Goal: Information Seeking & Learning: Learn about a topic

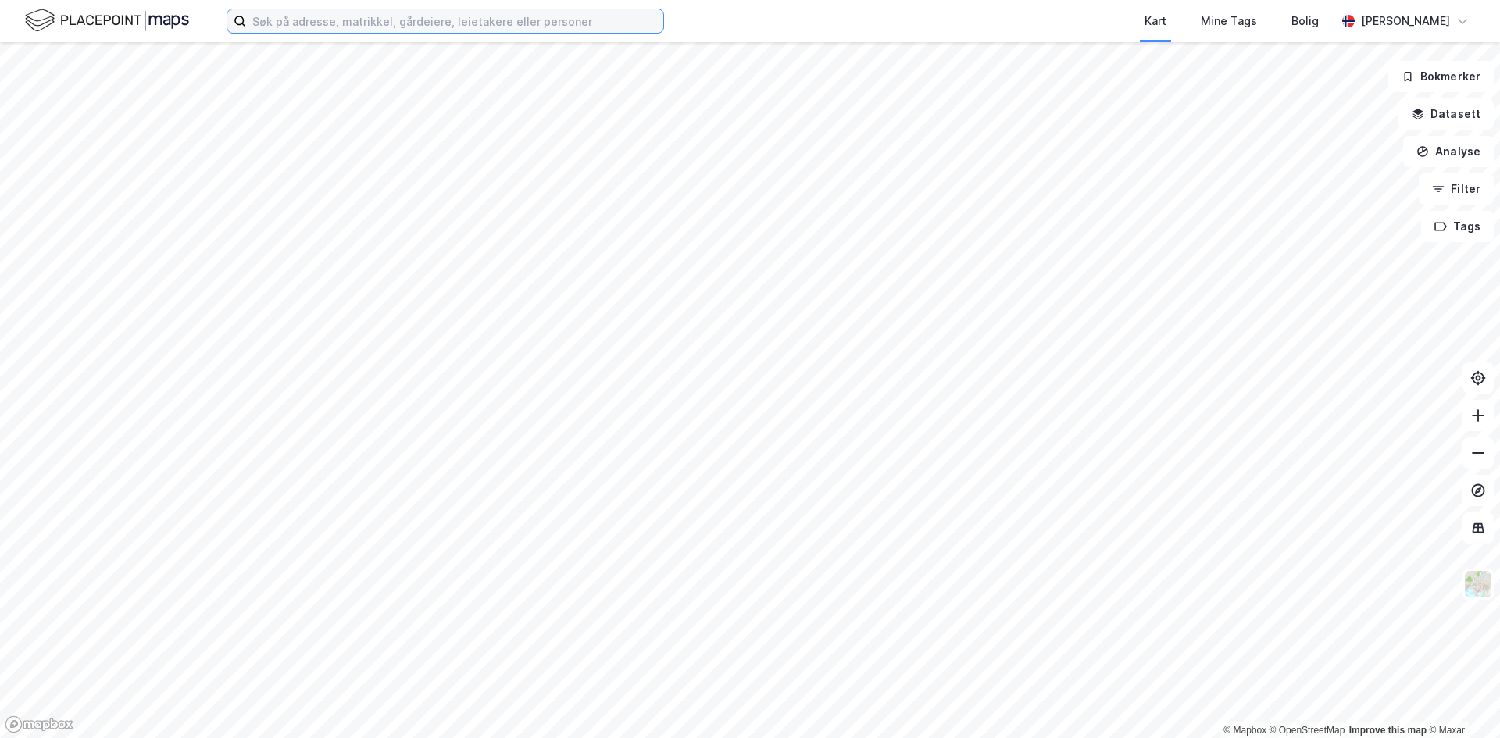
click at [350, 21] on input at bounding box center [454, 20] width 417 height 23
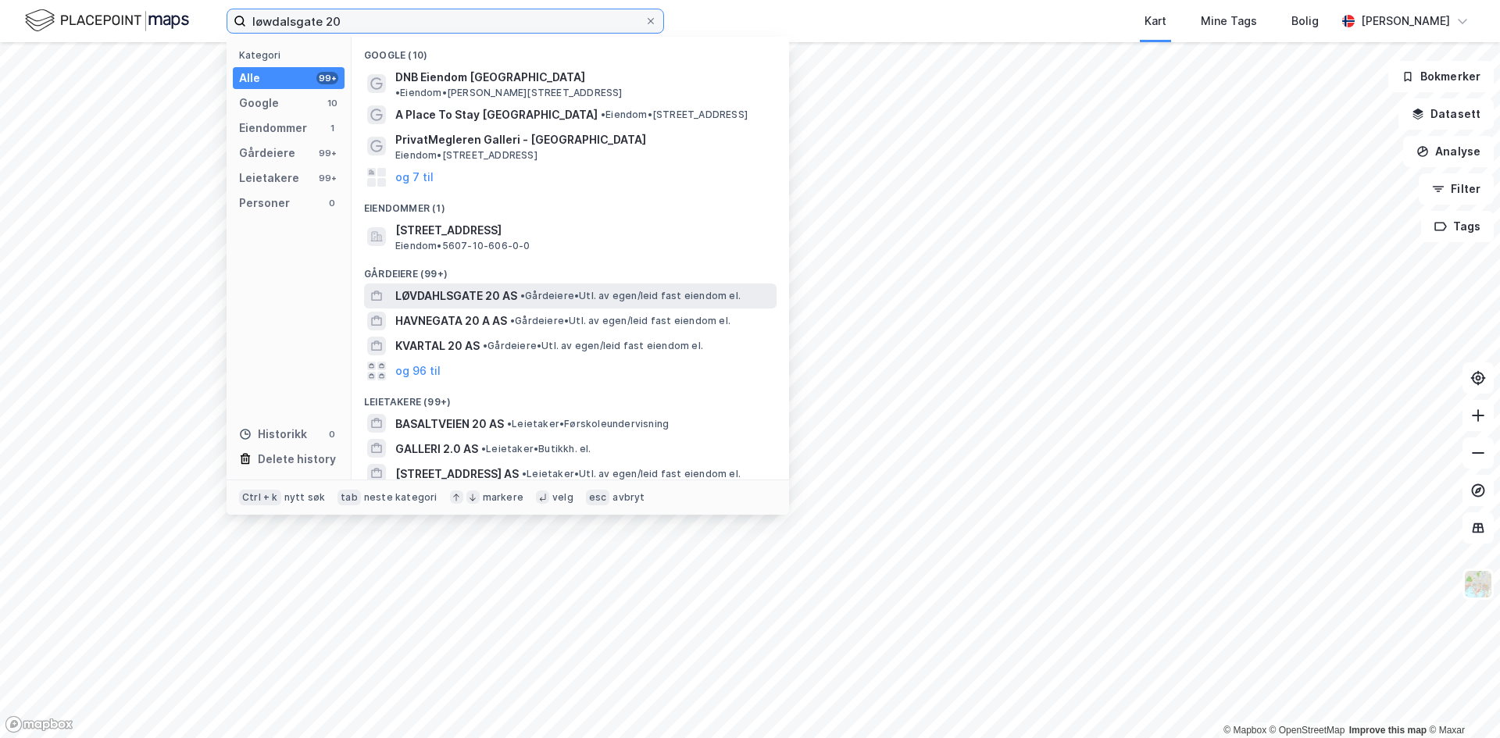
type input "løwdalsgate 20"
click at [516, 287] on span "LØVDAHLSGATE 20 AS" at bounding box center [456, 296] width 122 height 19
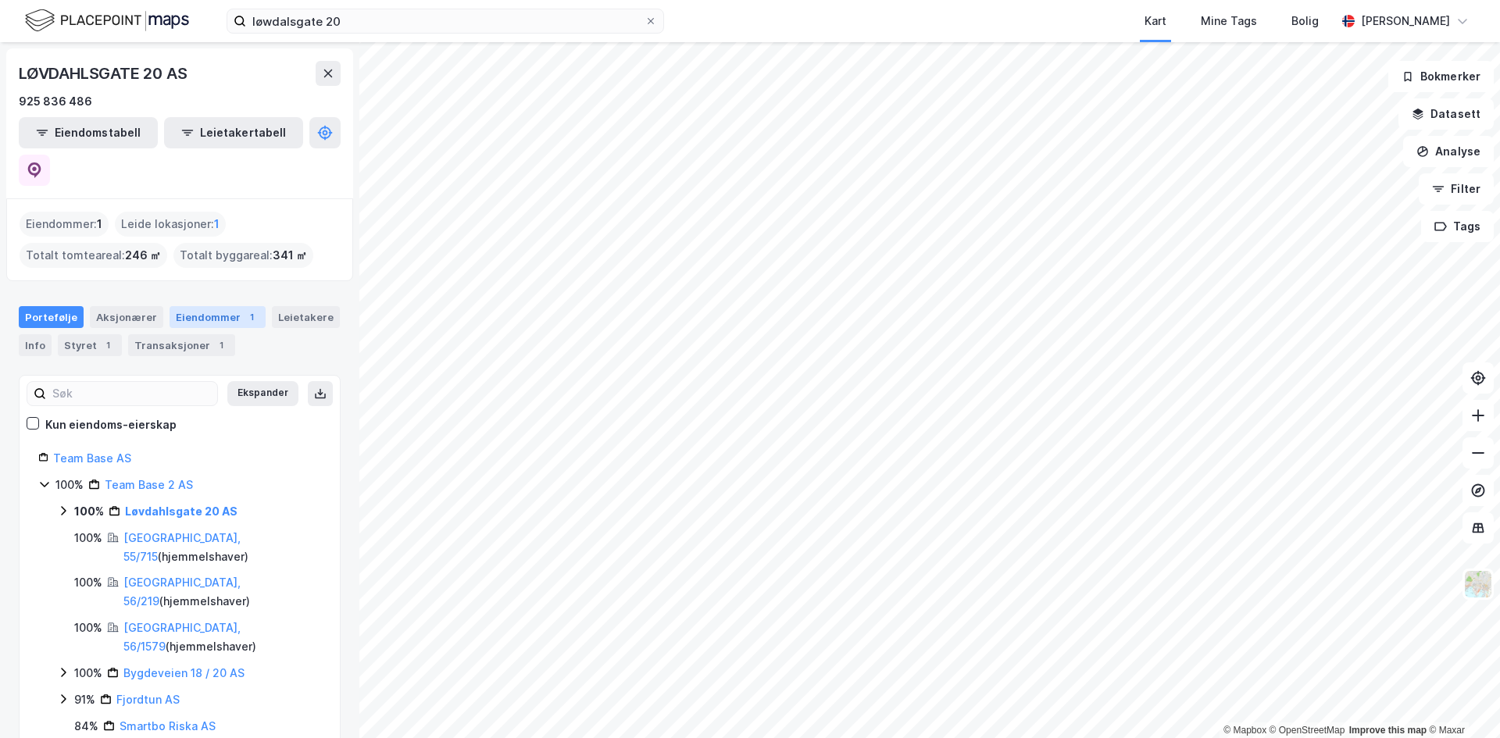
click at [191, 306] on div "Eiendommer 1" at bounding box center [218, 317] width 96 height 22
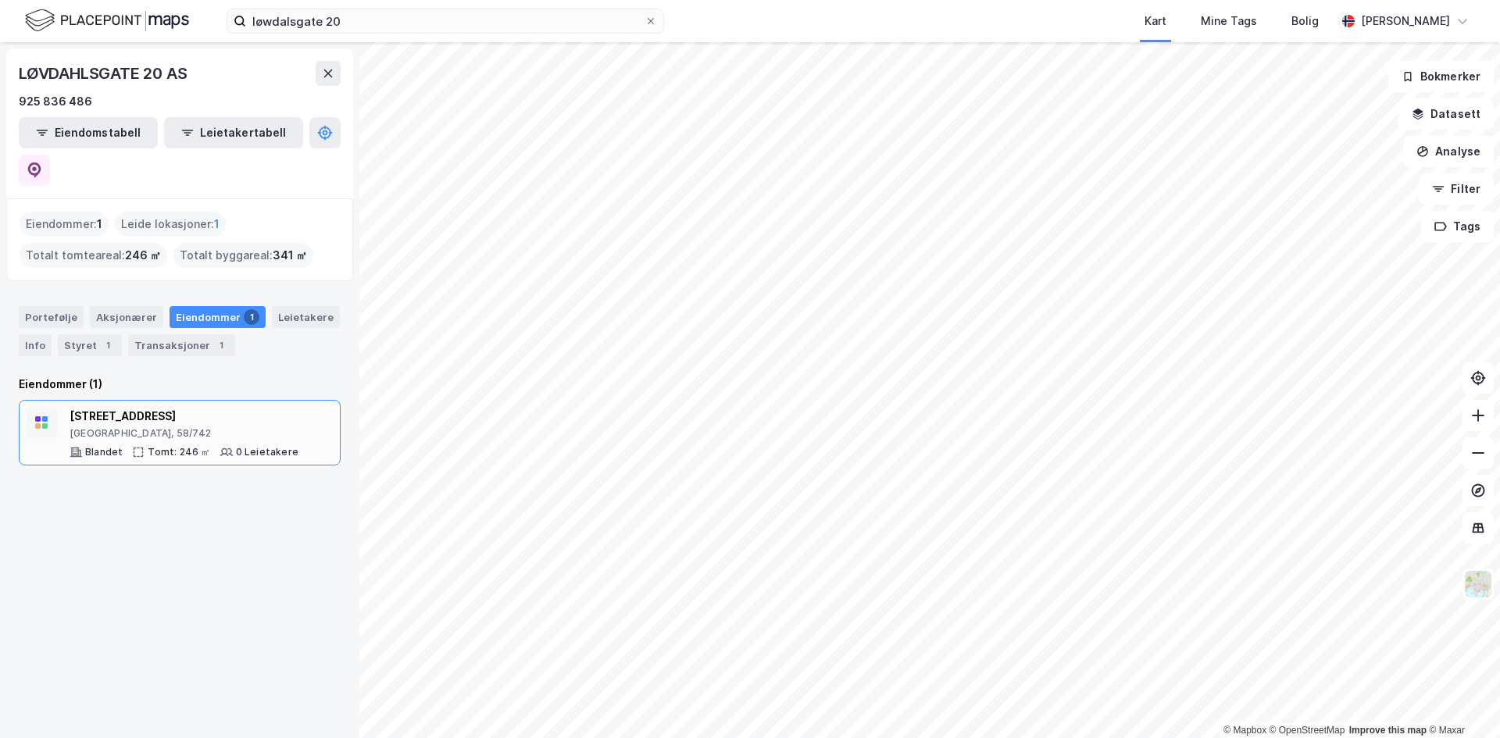
click at [127, 407] on div "[STREET_ADDRESS]" at bounding box center [184, 416] width 229 height 19
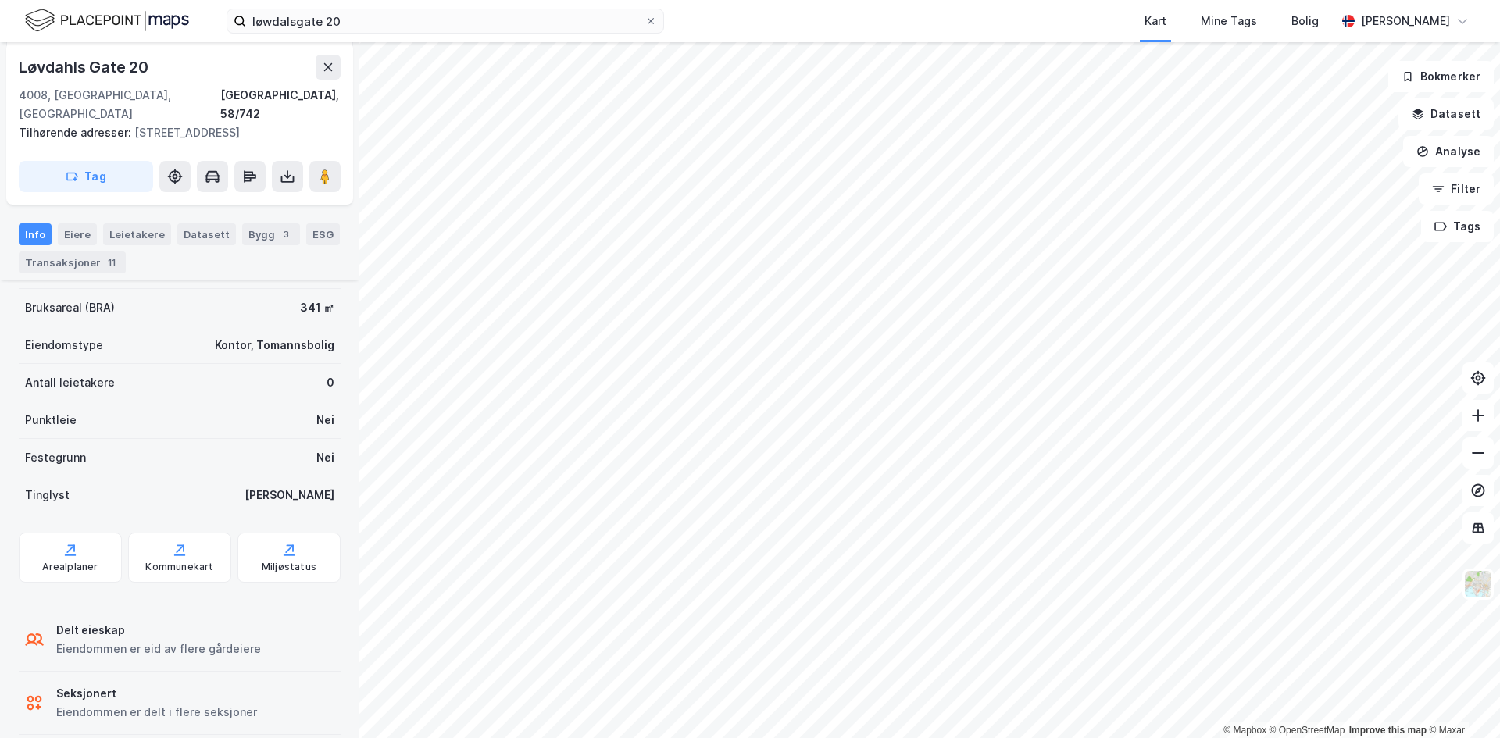
scroll to position [401, 0]
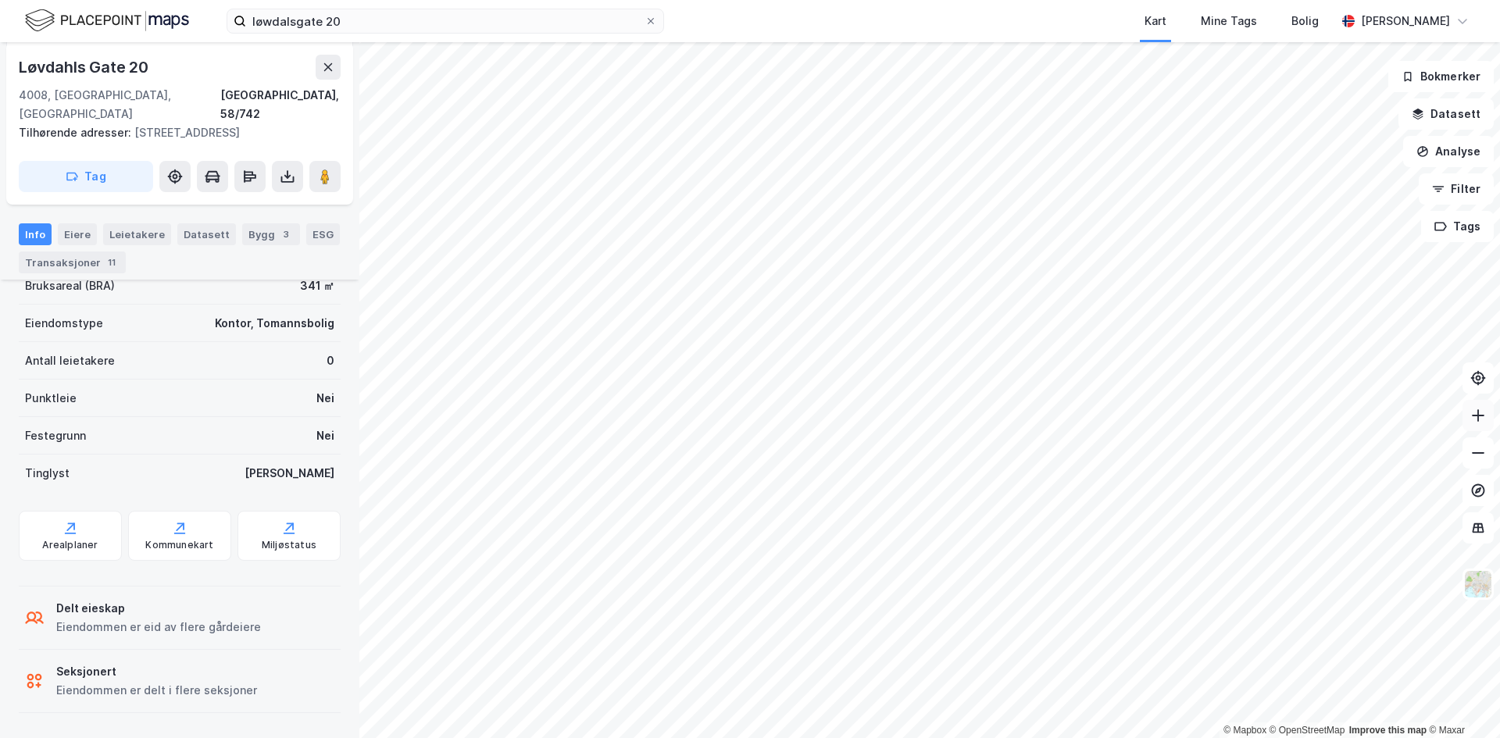
click at [1480, 414] on icon at bounding box center [1478, 416] width 16 height 16
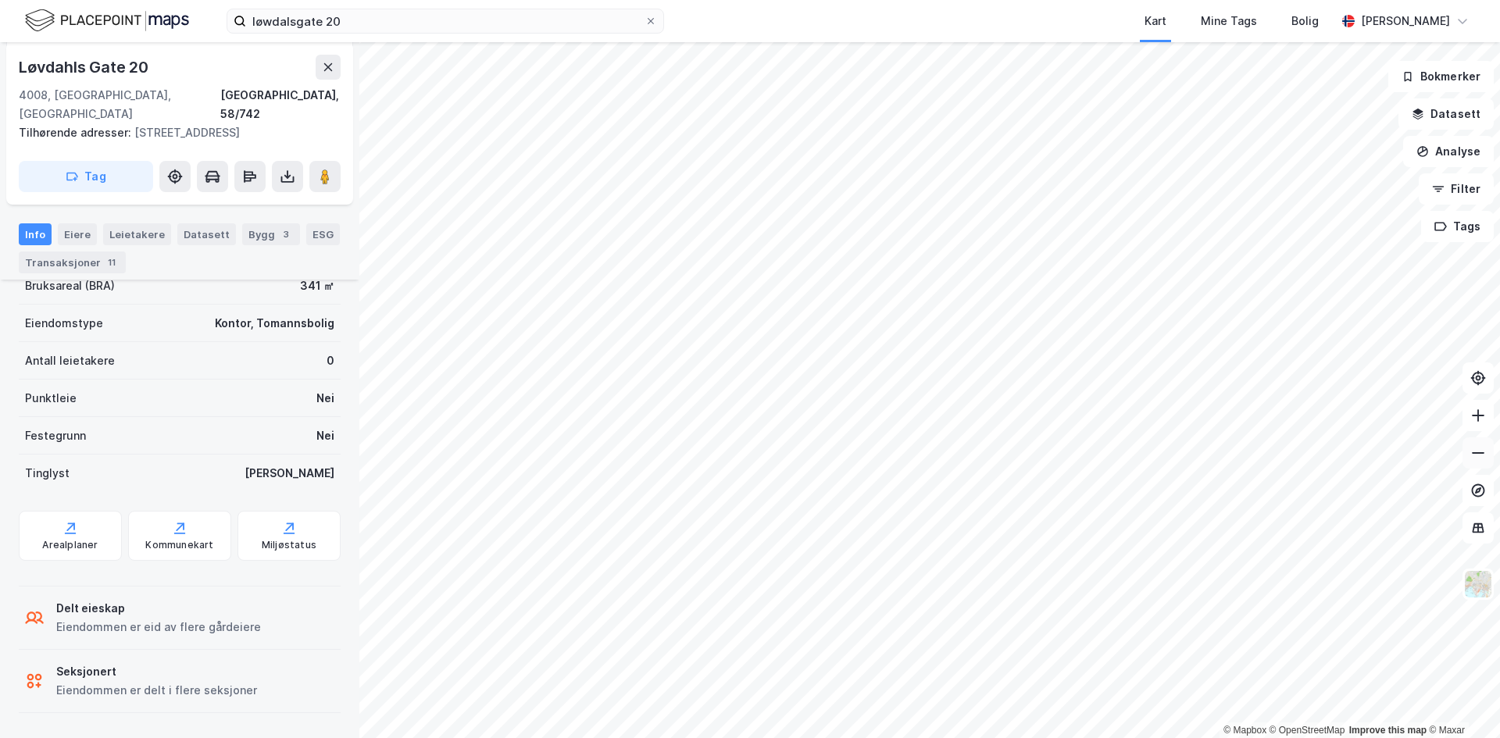
click at [1477, 460] on icon at bounding box center [1478, 453] width 16 height 16
click at [254, 230] on div "Bygg 3" at bounding box center [271, 234] width 58 height 22
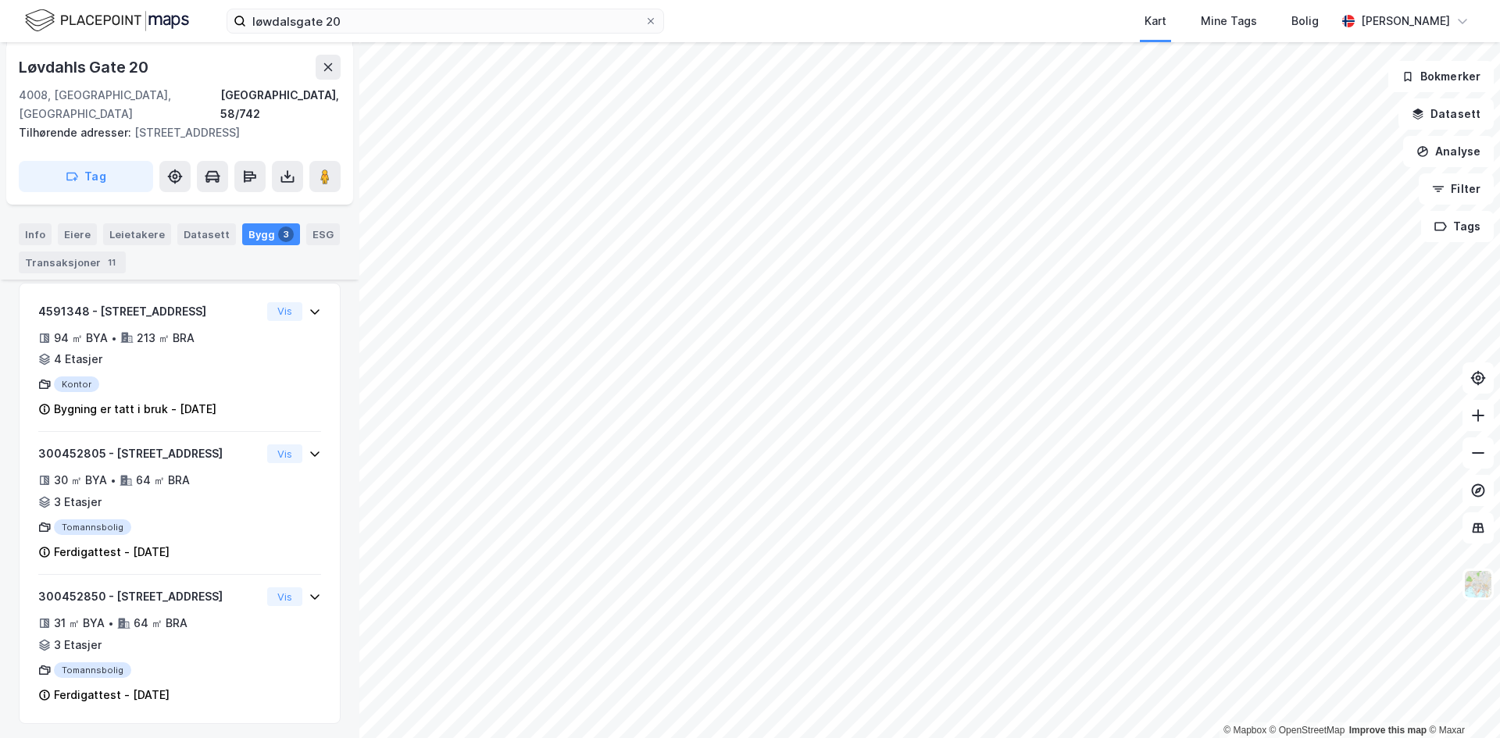
scroll to position [406, 0]
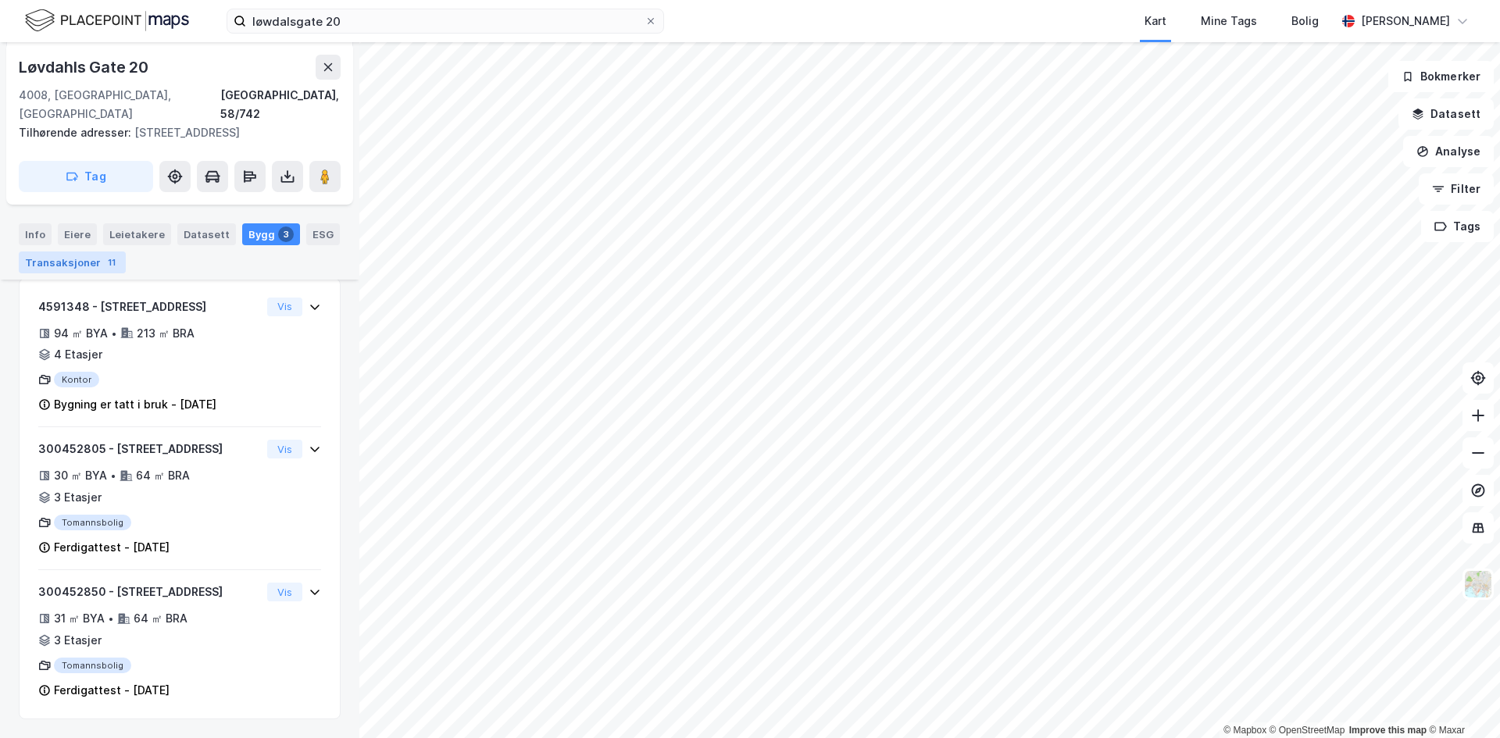
click at [56, 266] on div "Transaksjoner 11" at bounding box center [72, 263] width 107 height 22
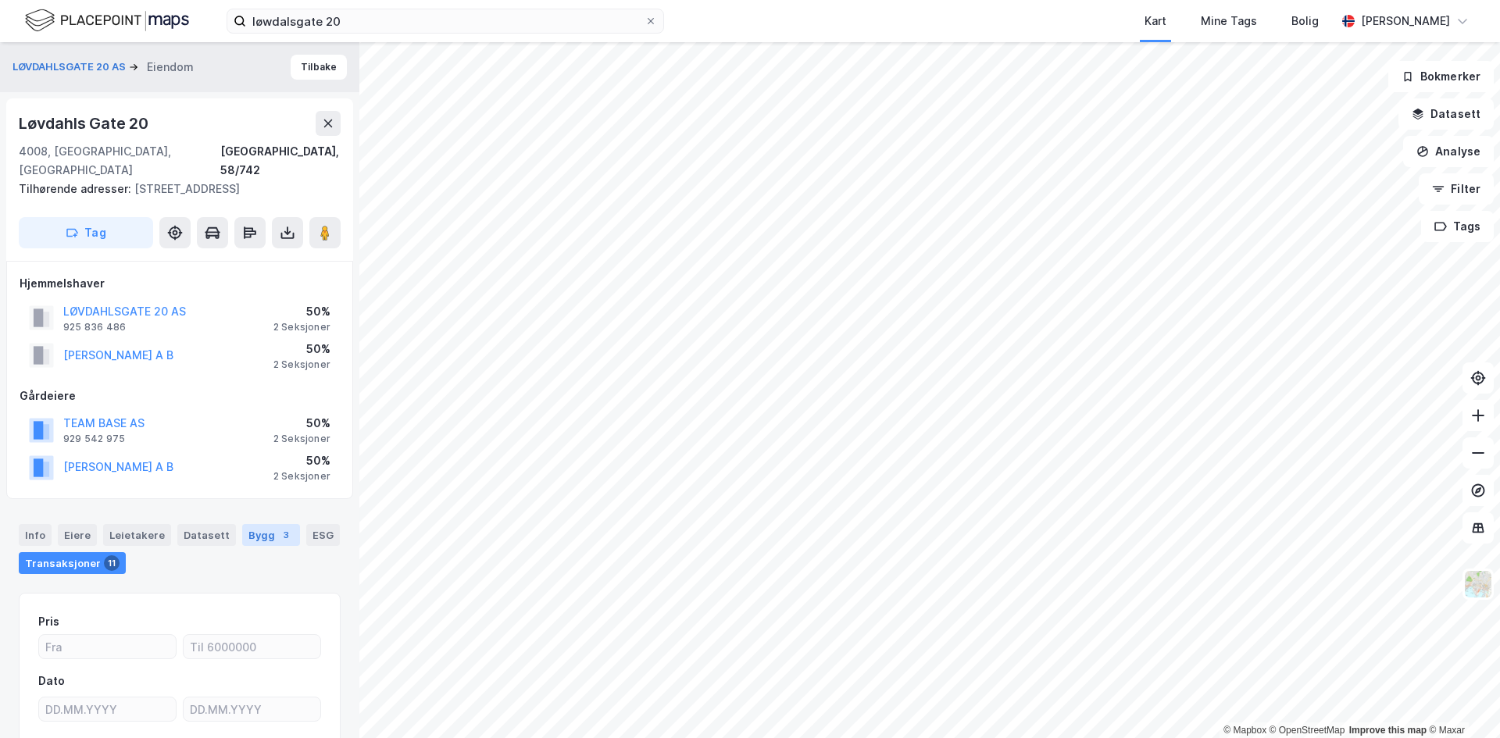
click at [248, 535] on div "Bygg 3" at bounding box center [271, 535] width 58 height 22
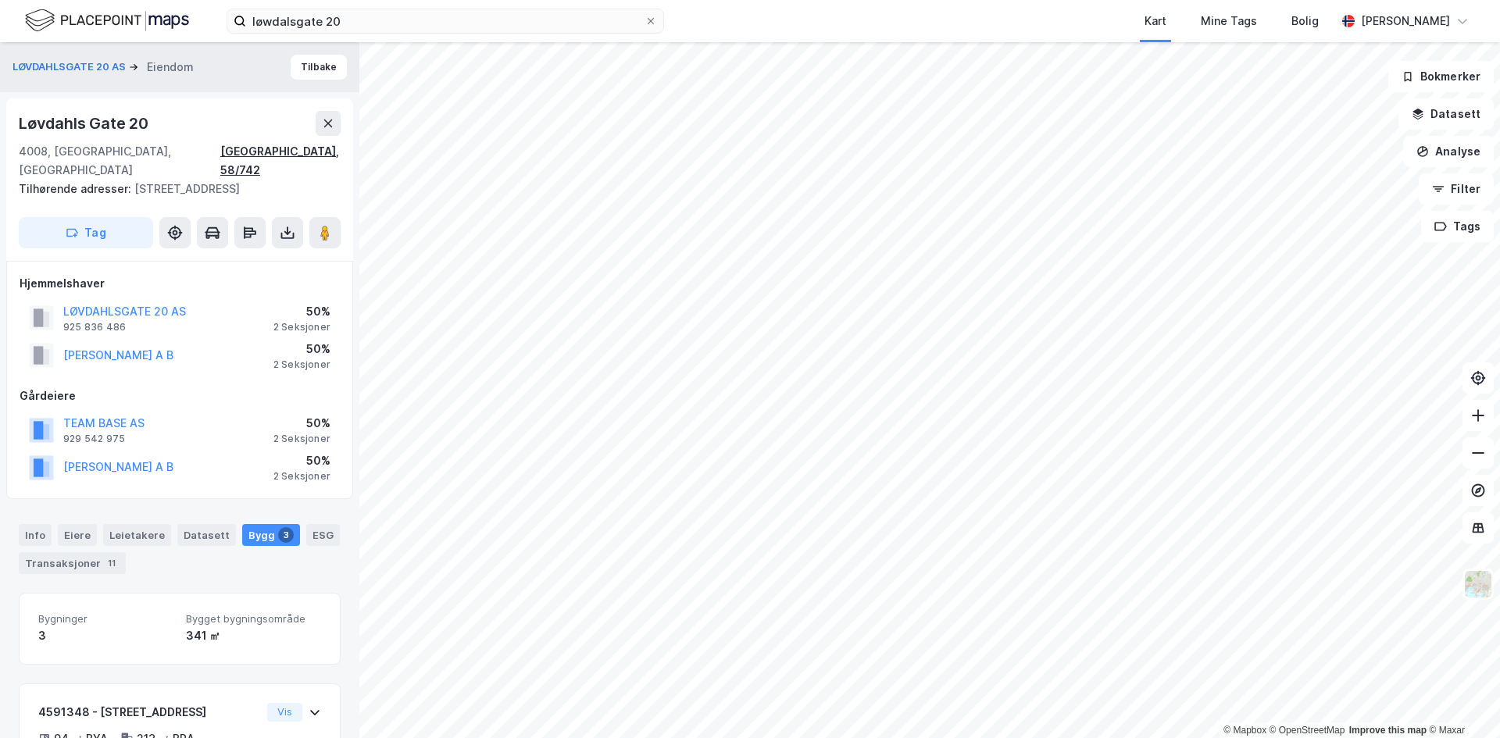
click at [314, 152] on div "[GEOGRAPHIC_DATA], 58/742" at bounding box center [280, 161] width 120 height 38
